Goal: Task Accomplishment & Management: Use online tool/utility

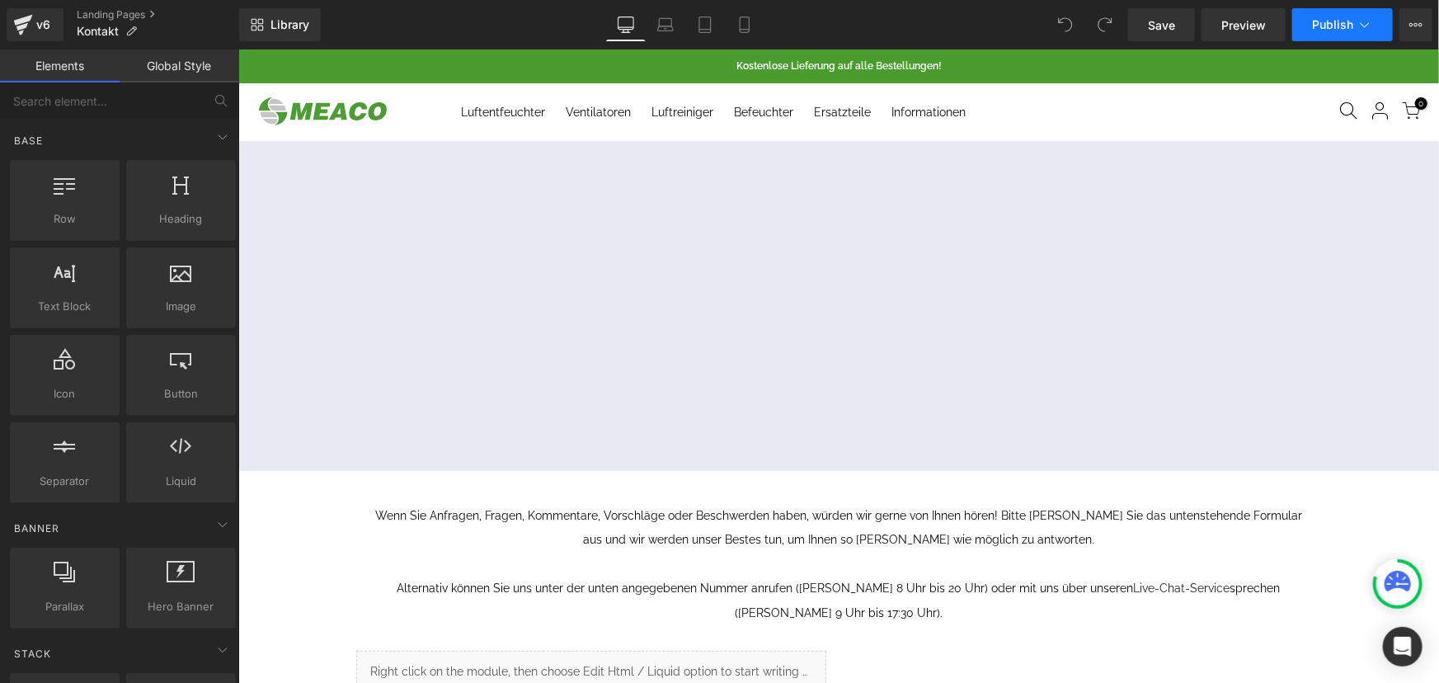
click at [1385, 26] on button "Publish" at bounding box center [1342, 24] width 101 height 33
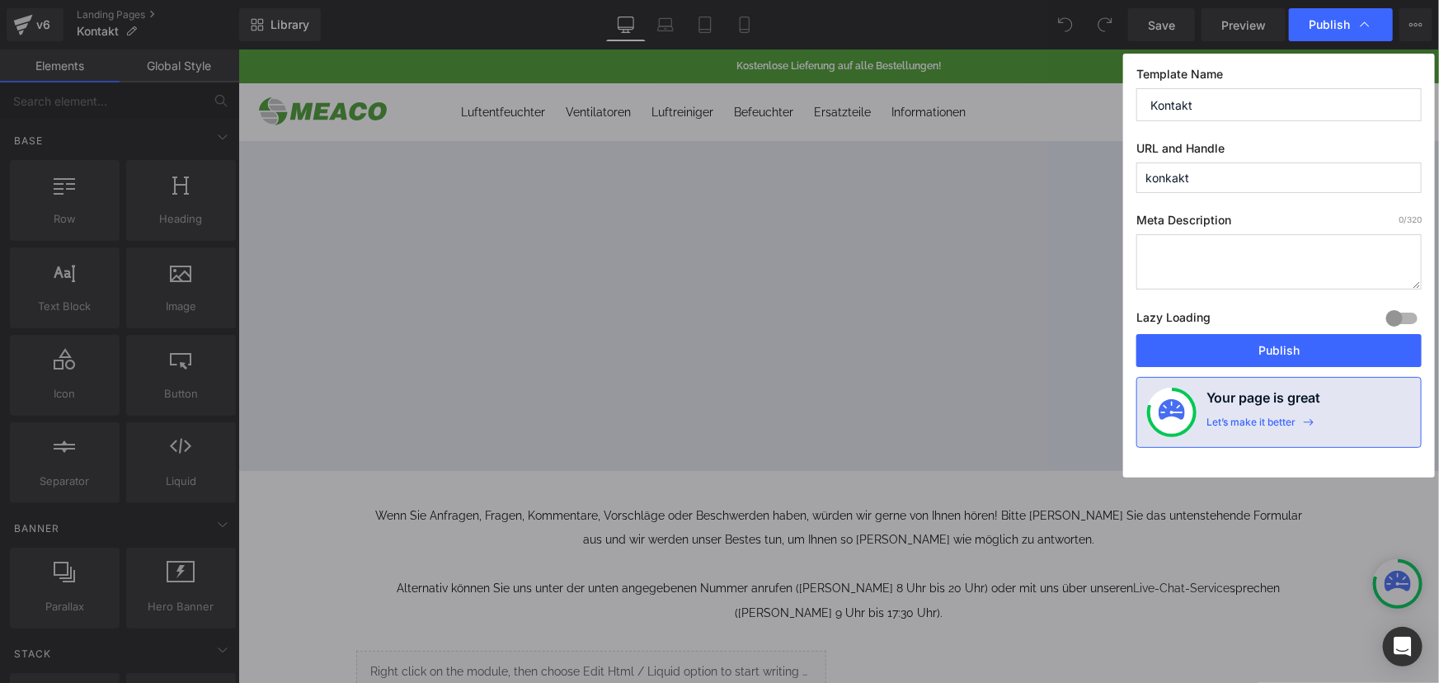
drag, startPoint x: 1204, startPoint y: 179, endPoint x: 1043, endPoint y: 191, distance: 162.1
click at [1043, 191] on div "Publish Template Name Kontakt URL and Handle konkakt Meta Description 0 /320 La…" at bounding box center [719, 341] width 1439 height 683
paste input "t"
type input "kontakt"
drag, startPoint x: 1203, startPoint y: 103, endPoint x: 1135, endPoint y: 107, distance: 67.8
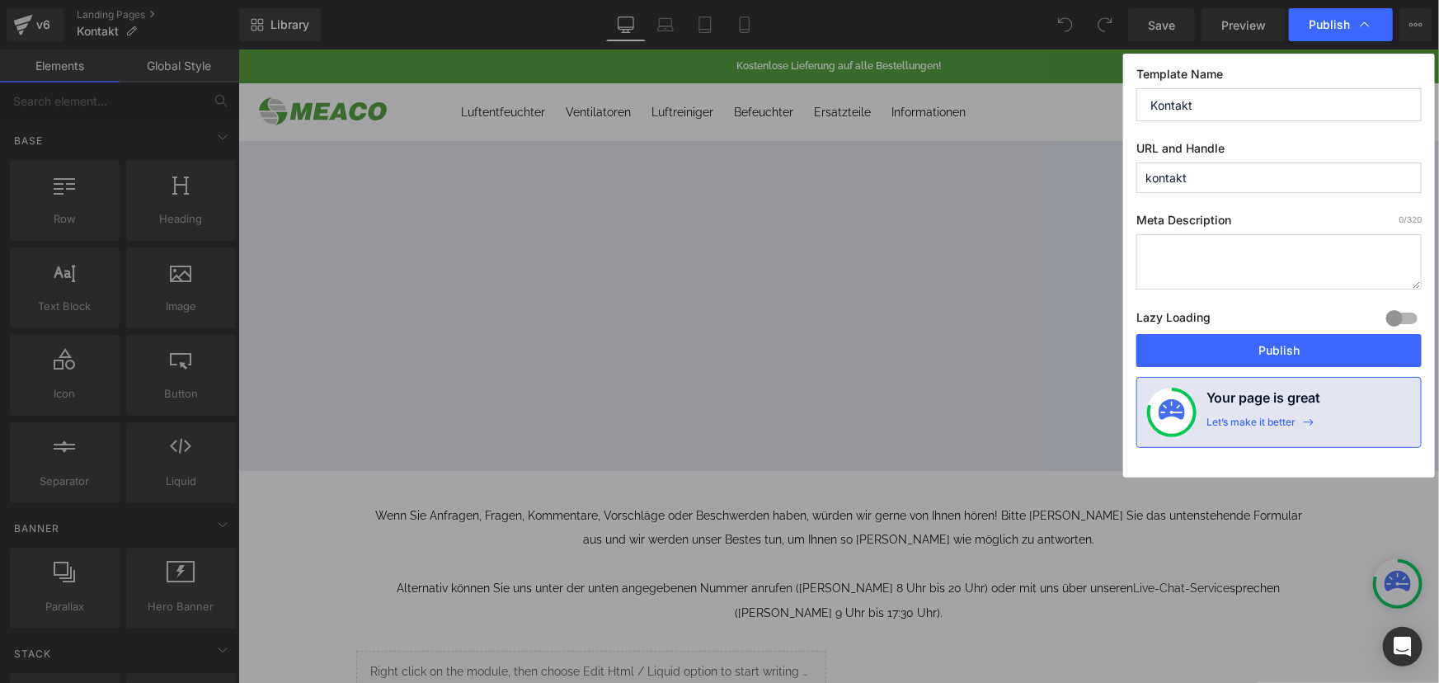
click at [1135, 107] on div "Template Name Kontakt URL and Handle kontakt Meta Description 0 /320 Lazy Loadi…" at bounding box center [1279, 266] width 312 height 424
paste input "k"
click at [1156, 105] on input "kontakt" at bounding box center [1279, 104] width 285 height 33
type input "Kontakt"
click at [1277, 355] on button "Publish" at bounding box center [1279, 350] width 285 height 33
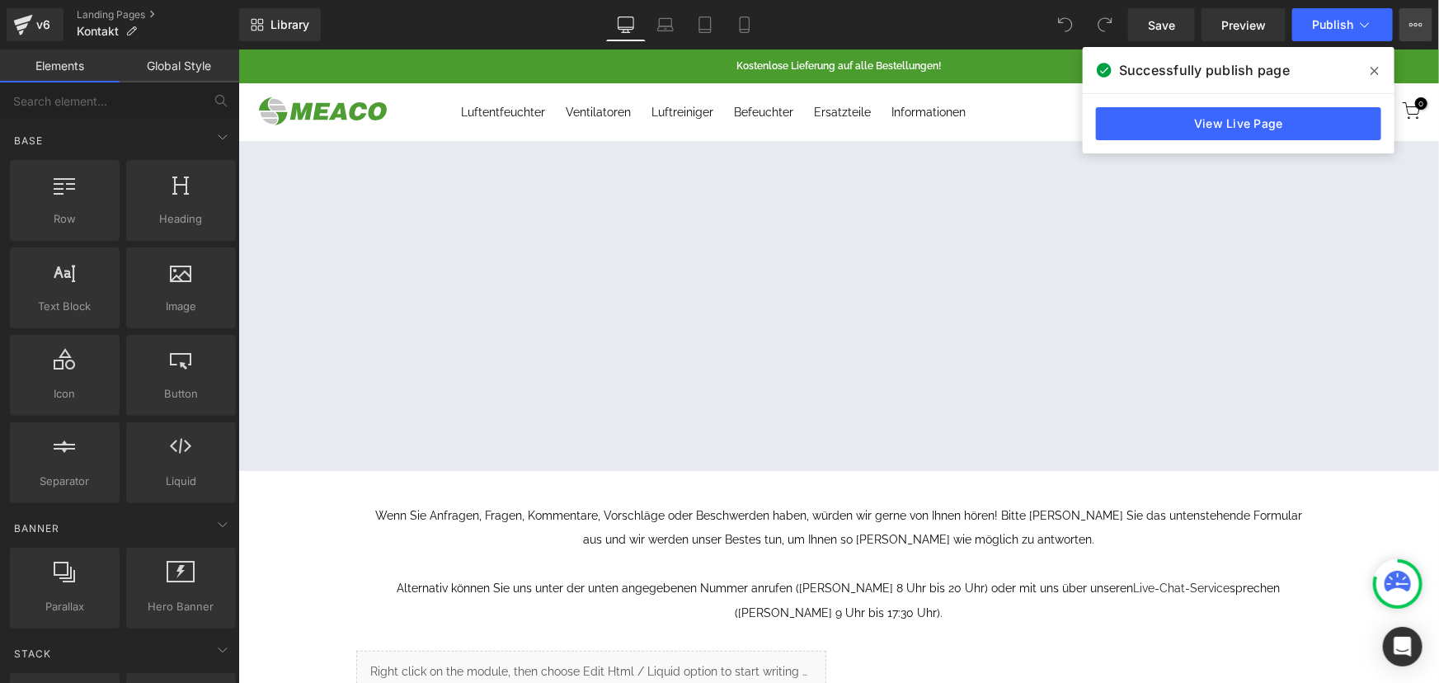
click at [1417, 27] on icon at bounding box center [1416, 24] width 13 height 13
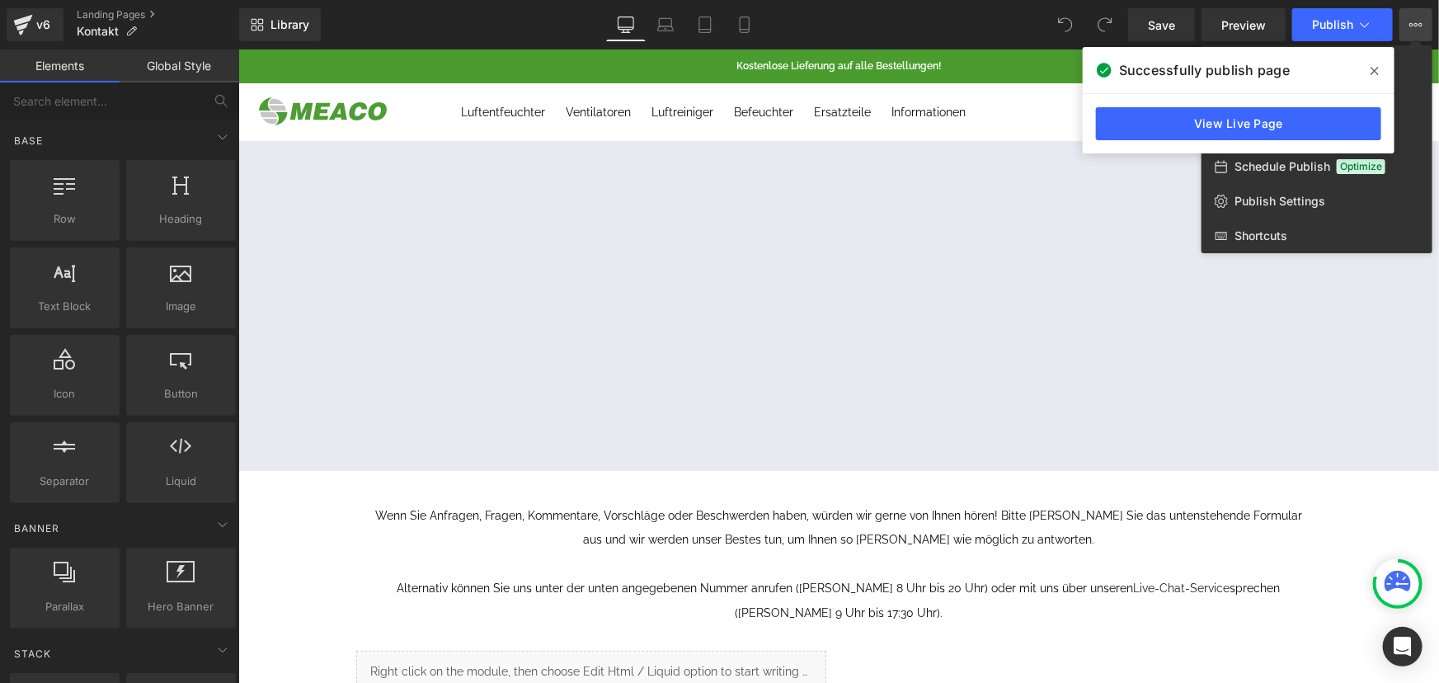
click at [1377, 67] on icon at bounding box center [1375, 70] width 8 height 13
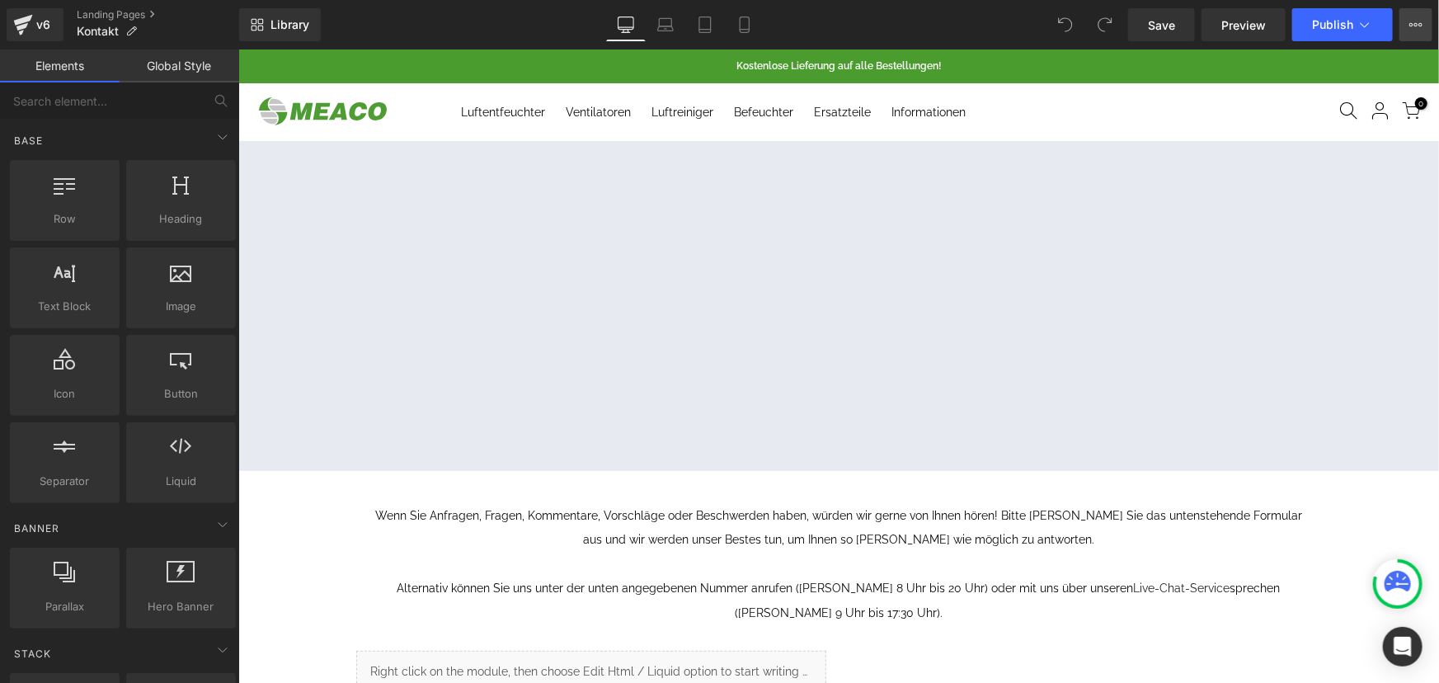
click at [1411, 31] on button "View Live Page View with current Template Save Template to Library Schedule Pub…" at bounding box center [1416, 24] width 33 height 33
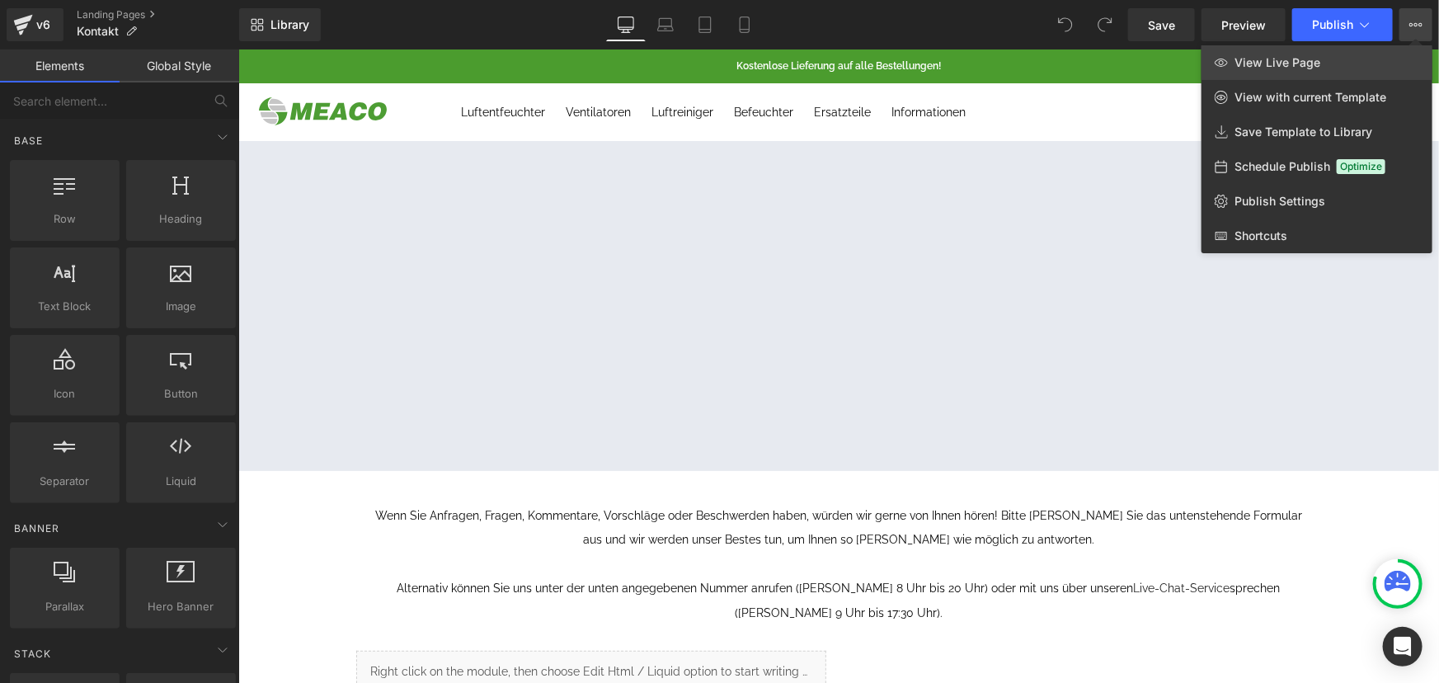
click at [1303, 60] on span "View Live Page" at bounding box center [1278, 62] width 86 height 15
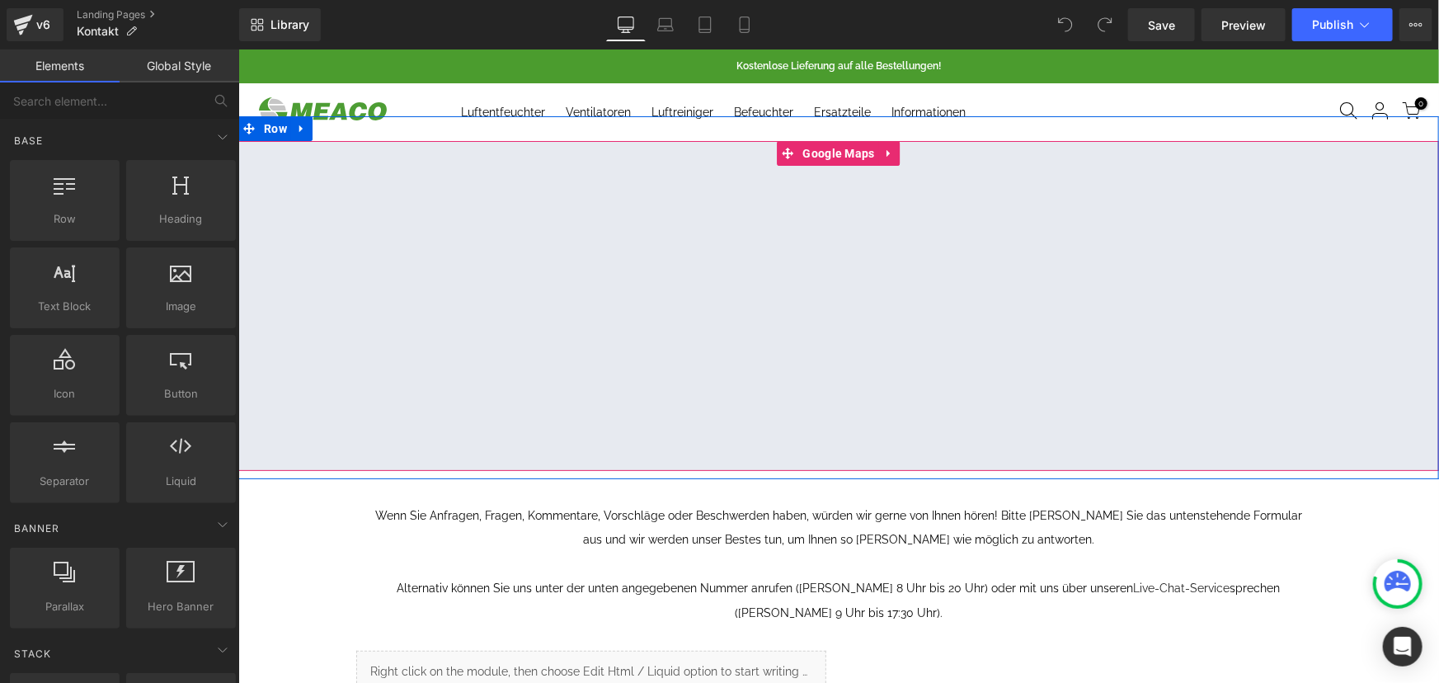
click at [847, 145] on div at bounding box center [838, 305] width 1201 height 330
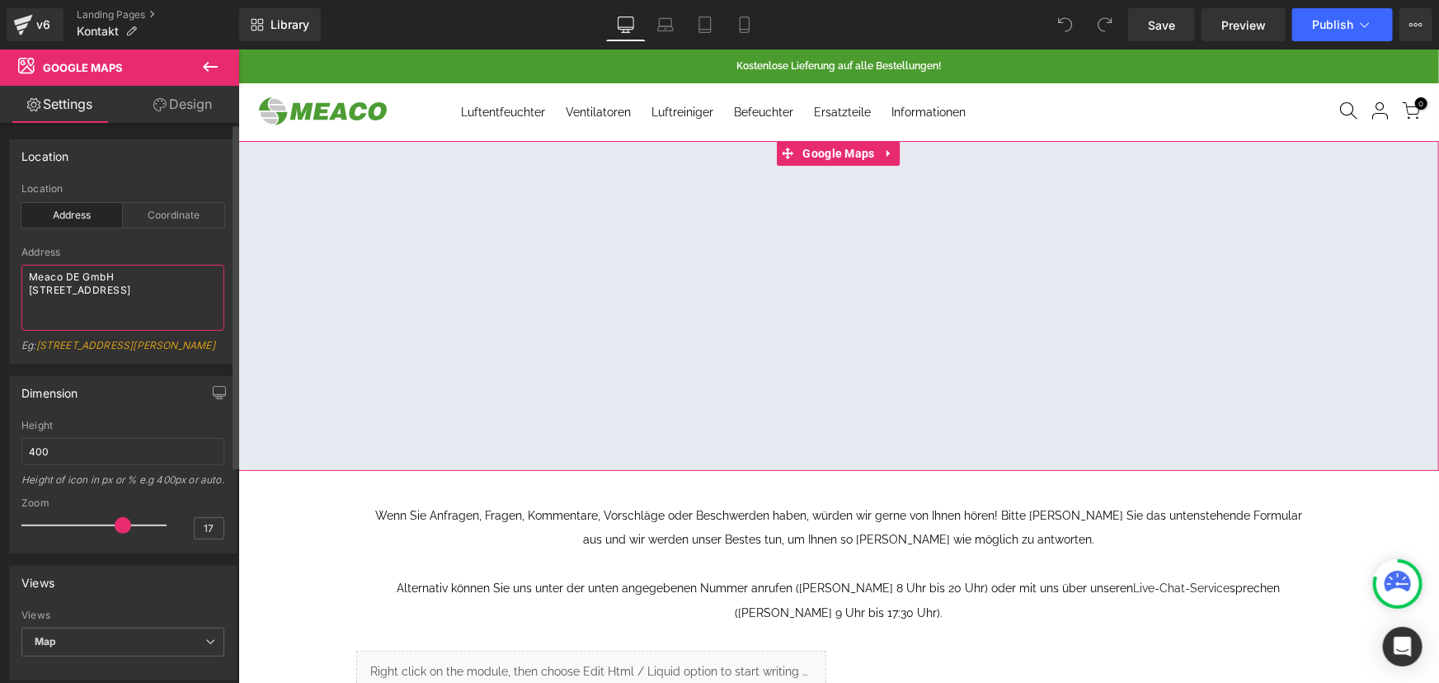
click at [132, 303] on textarea "Meaco DE GmbH [STREET_ADDRESS]" at bounding box center [122, 298] width 203 height 66
click at [74, 301] on textarea "Meaco DE GmbH [STREET_ADDRESS]" at bounding box center [122, 298] width 203 height 66
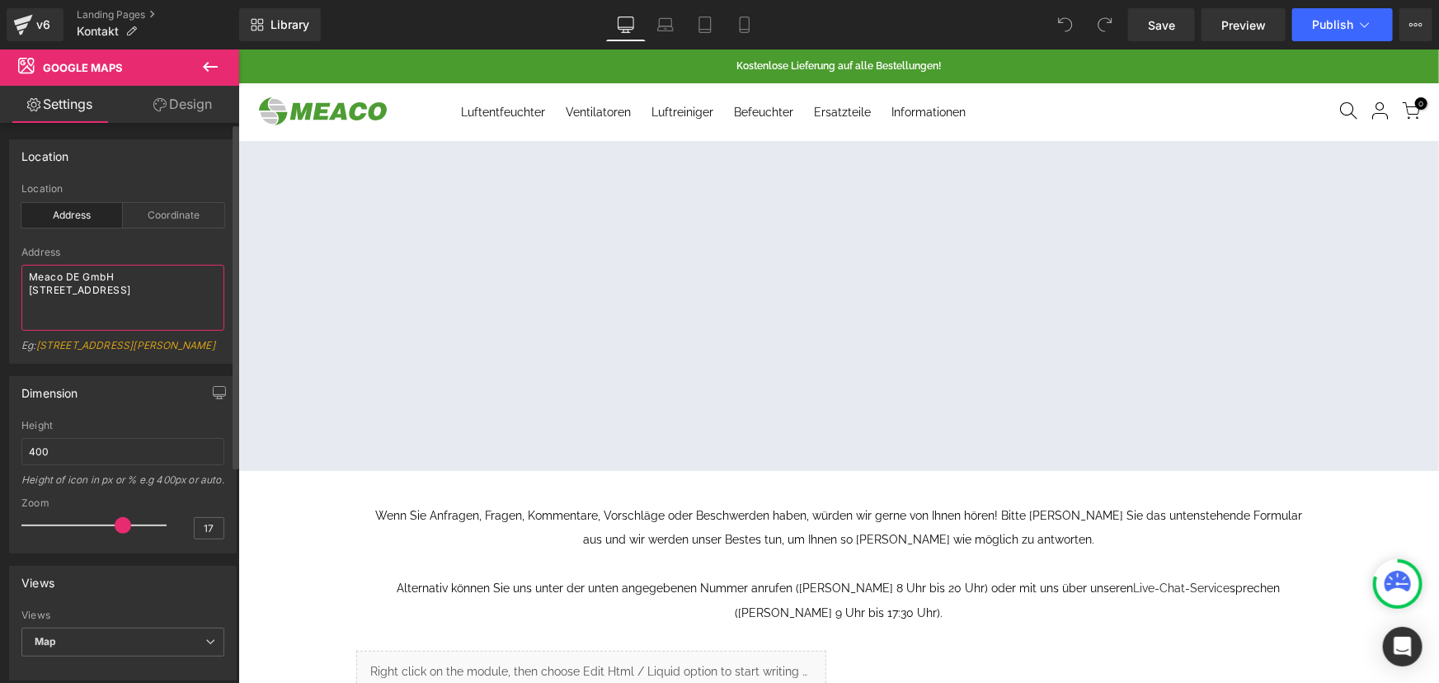
click at [106, 321] on textarea "Meaco DE GmbH [STREET_ADDRESS]" at bounding box center [122, 298] width 203 height 66
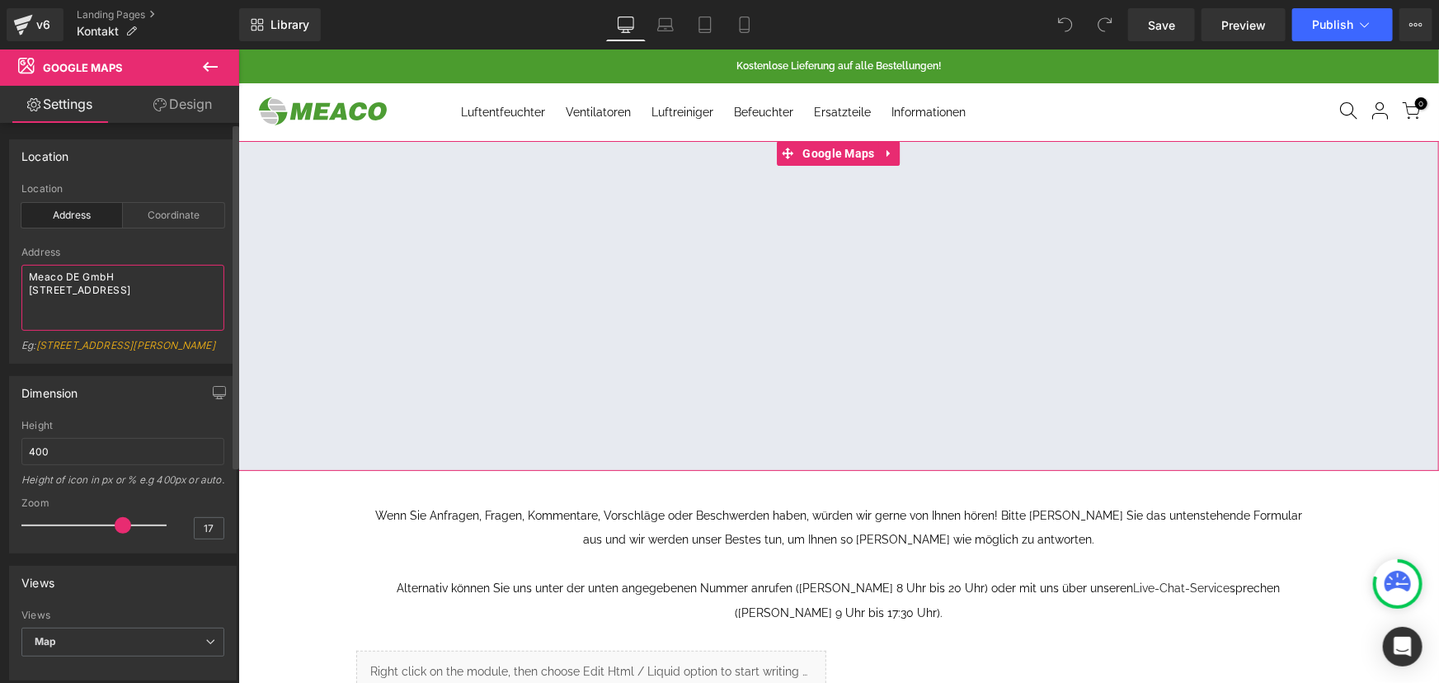
click at [63, 309] on textarea "Meaco DE GmbH [STREET_ADDRESS]" at bounding box center [122, 298] width 203 height 66
click at [63, 317] on textarea "Meaco DE GmbH [STREET_ADDRESS]" at bounding box center [122, 298] width 203 height 66
click at [65, 322] on textarea "Meaco DE GmbH [STREET_ADDRESS]" at bounding box center [122, 298] width 203 height 66
paste textarea "[GEOGRAPHIC_DATA]"
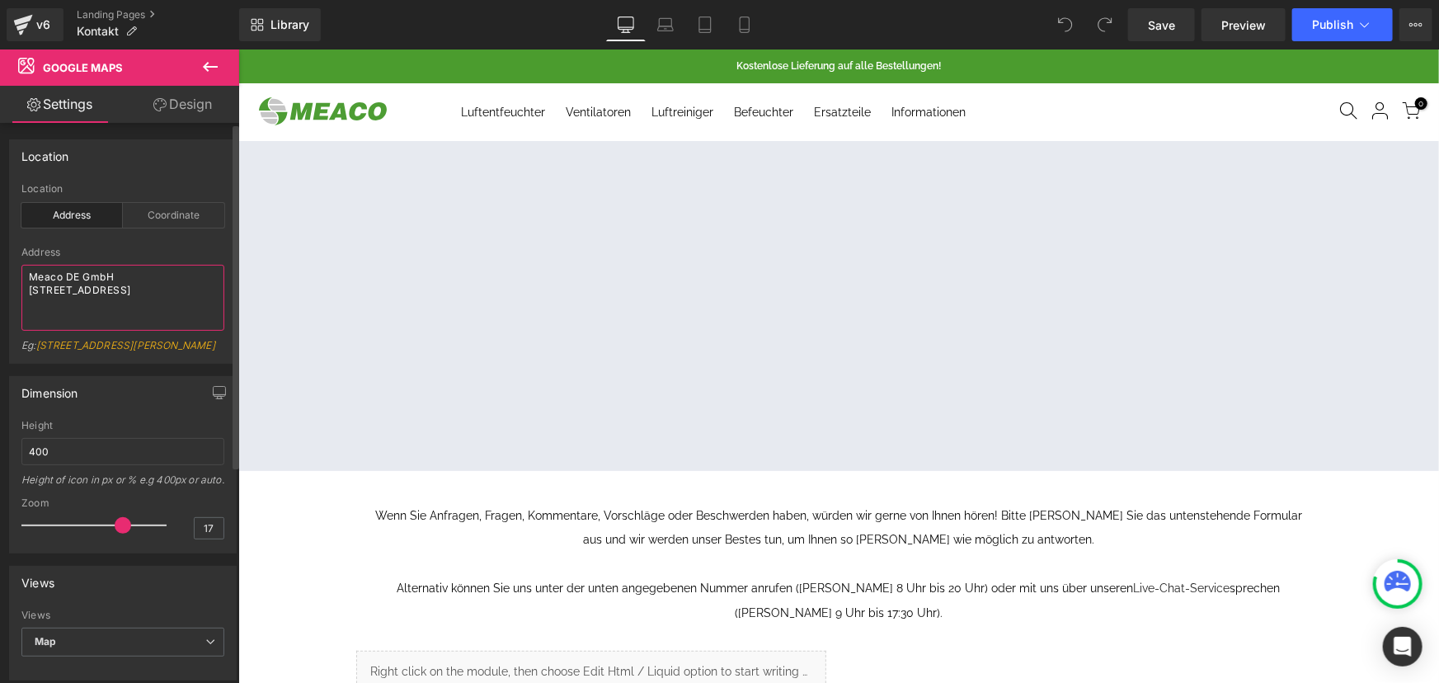
scroll to position [16, 0]
type textarea "Meaco DE GmbH [STREET_ADDRESS]"
click at [185, 211] on div "Coordinate" at bounding box center [173, 215] width 101 height 25
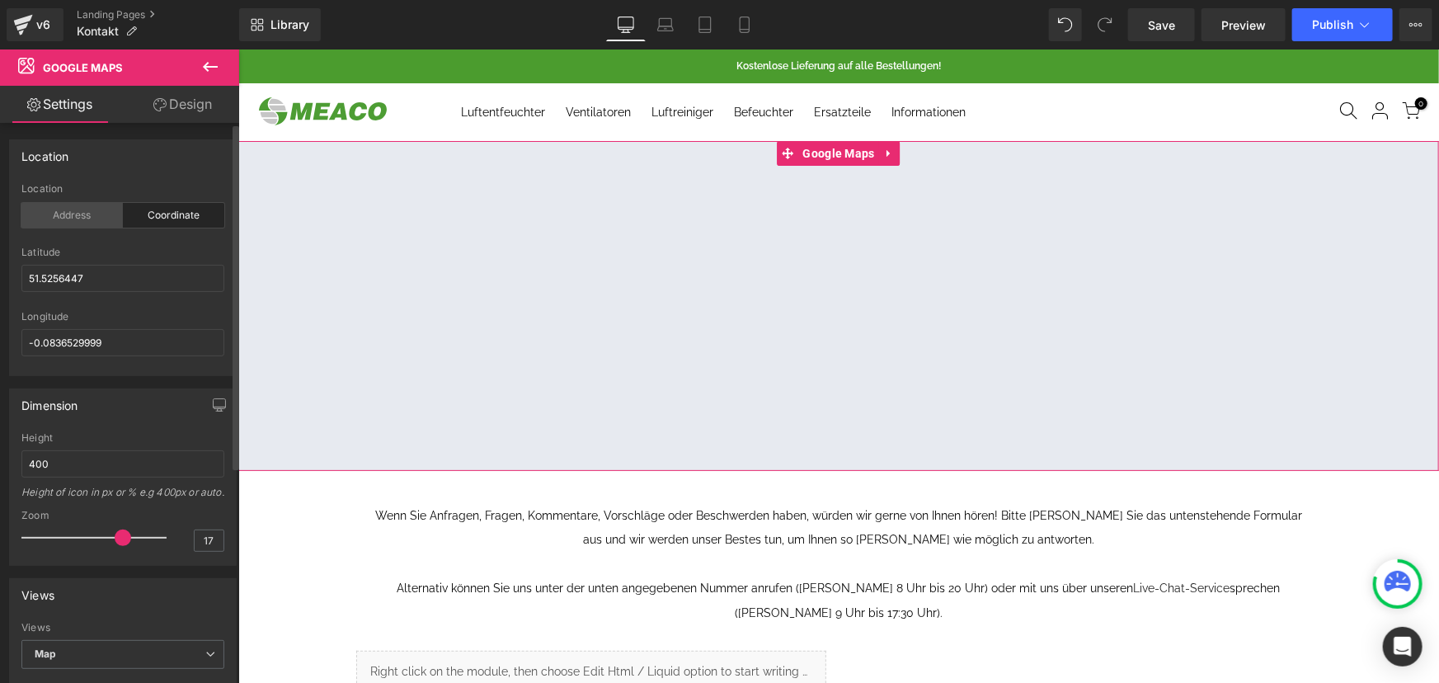
click at [92, 210] on div "Address" at bounding box center [71, 215] width 101 height 25
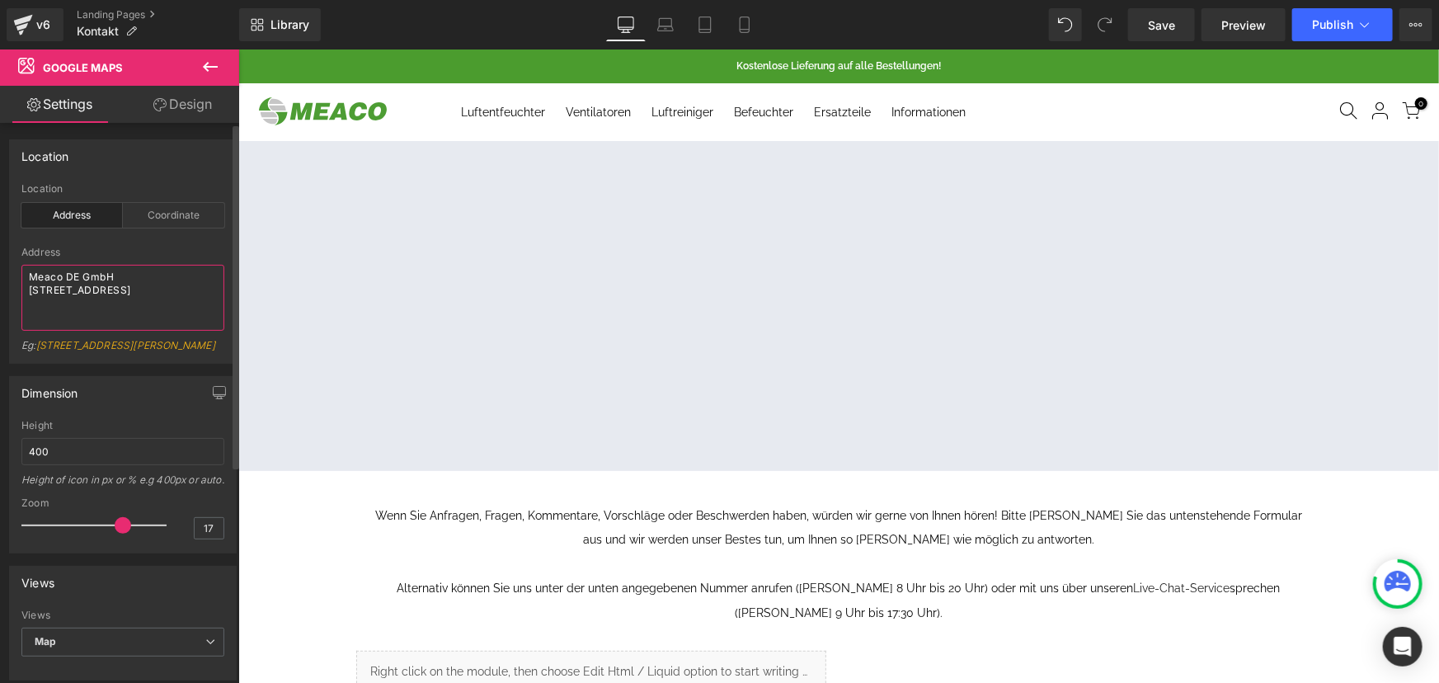
click at [84, 322] on textarea "Meaco DE GmbH [STREET_ADDRESS]" at bounding box center [122, 298] width 203 height 66
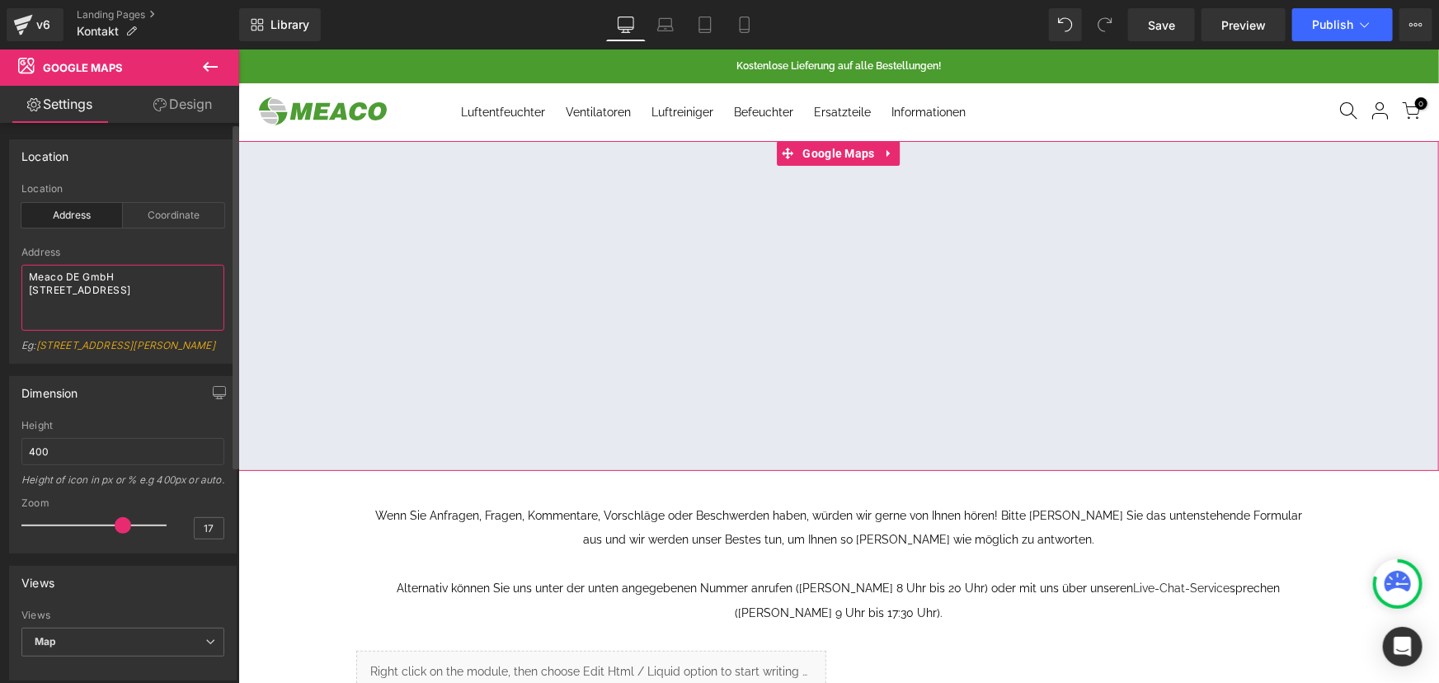
drag, startPoint x: 79, startPoint y: 313, endPoint x: 88, endPoint y: 303, distance: 13.4
click at [79, 313] on textarea "Meaco DE GmbH [STREET_ADDRESS]" at bounding box center [122, 298] width 203 height 66
drag, startPoint x: 87, startPoint y: 281, endPoint x: 23, endPoint y: 285, distance: 64.5
click at [23, 285] on textarea "Meaco DE GmbH [STREET_ADDRESS]" at bounding box center [122, 298] width 203 height 66
click at [168, 219] on div "Coordinate" at bounding box center [173, 215] width 101 height 25
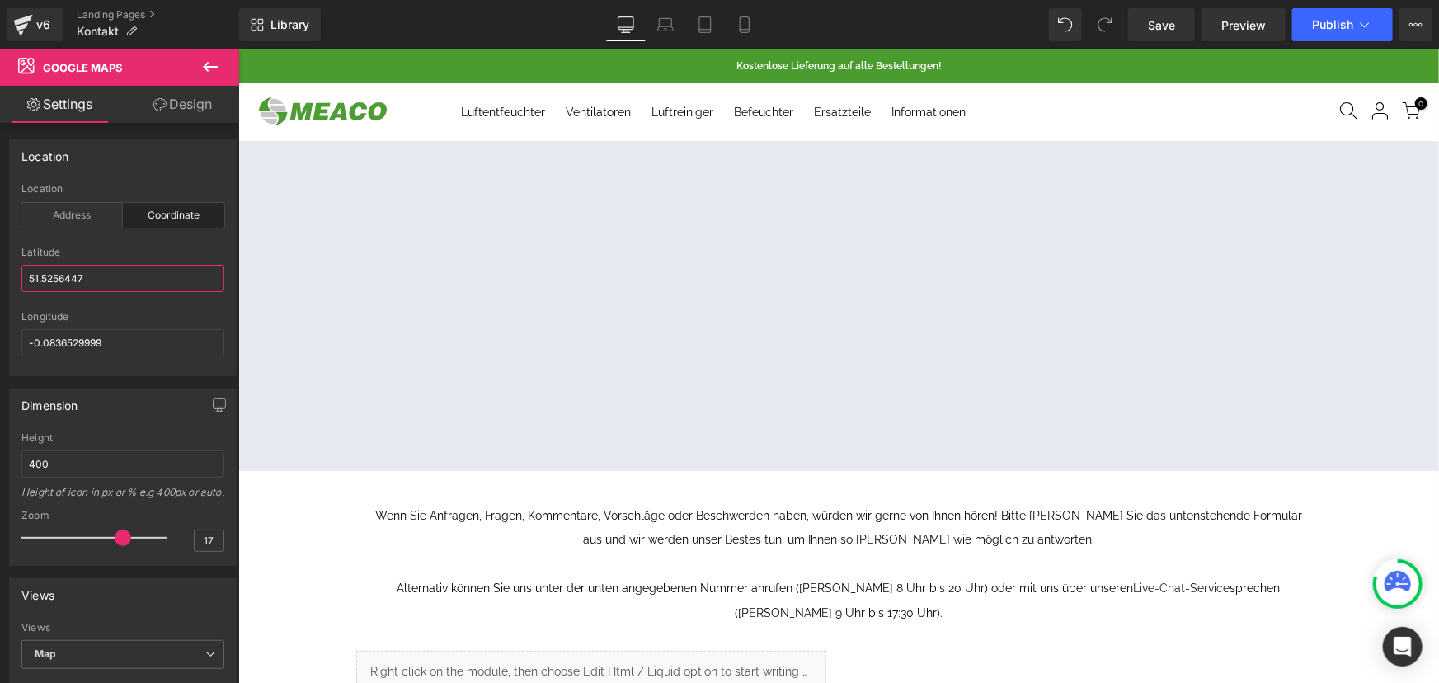
drag, startPoint x: 112, startPoint y: 274, endPoint x: -82, endPoint y: 277, distance: 193.9
click at [0, 277] on html "You are previewing how the will restyle your page. You can not edit Elements in…" at bounding box center [719, 341] width 1439 height 683
paste input "49.4547578"
type input "49.4547578"
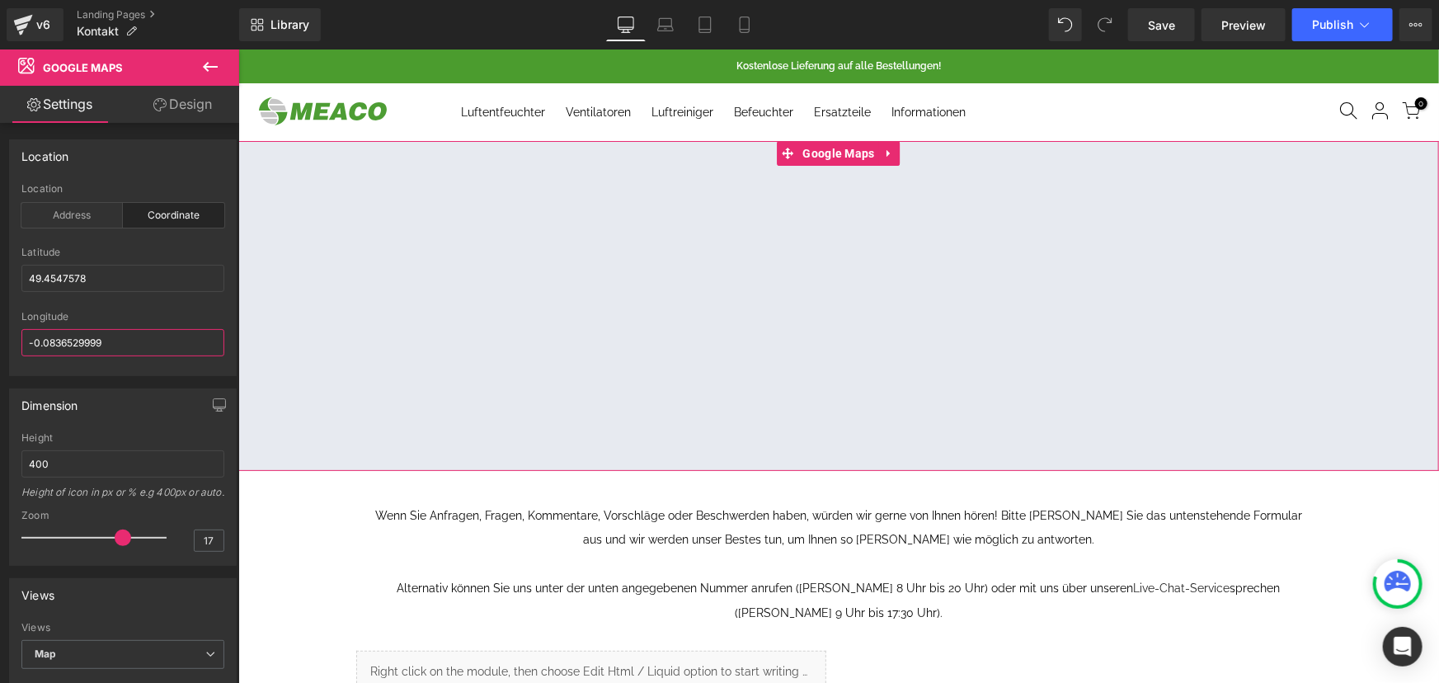
drag, startPoint x: 120, startPoint y: 341, endPoint x: -38, endPoint y: 338, distance: 157.6
click at [0, 338] on html "You are previewing how the will restyle your page. You can not edit Elements in…" at bounding box center [719, 341] width 1439 height 683
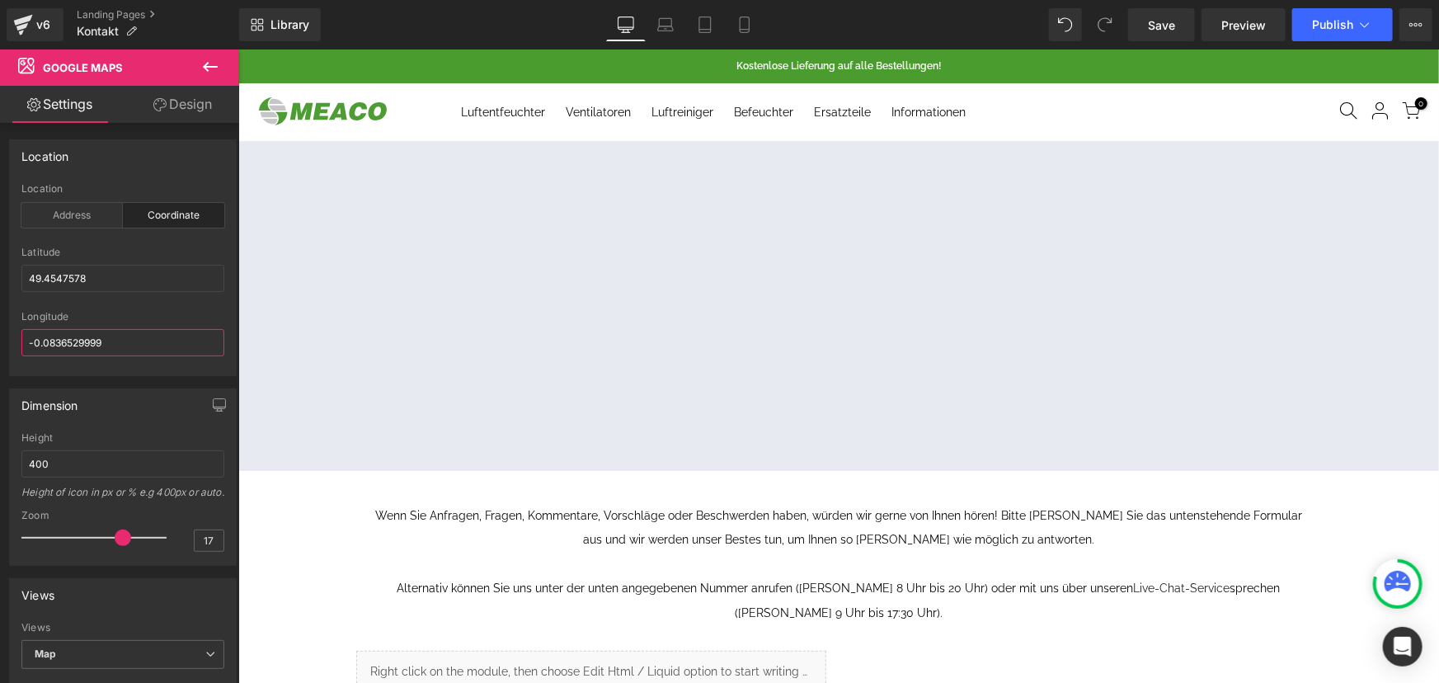
paste input "11.078645"
type input "11.078645"
click at [1353, 28] on button "Publish" at bounding box center [1342, 24] width 101 height 33
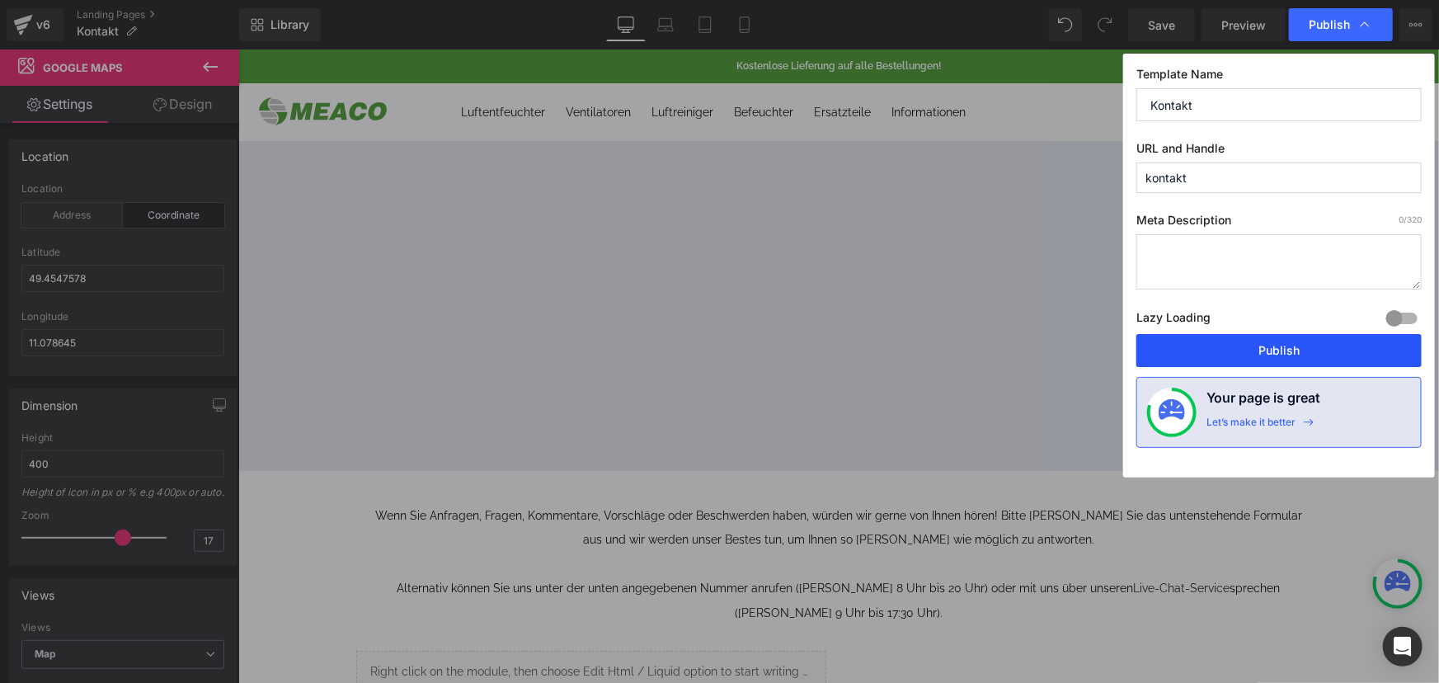
click at [1247, 346] on button "Publish" at bounding box center [1279, 350] width 285 height 33
